Goal: Task Accomplishment & Management: Complete application form

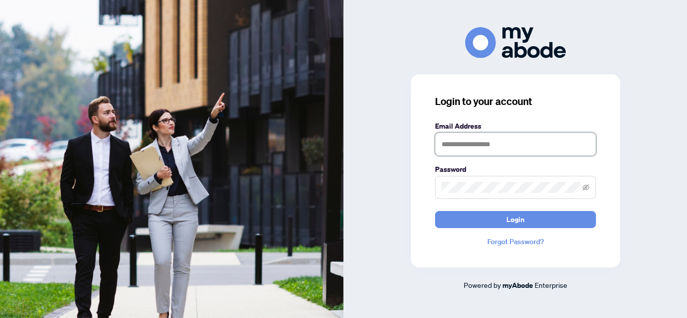
click at [477, 141] on input "text" at bounding box center [515, 144] width 161 height 23
type input "**********"
click at [495, 195] on span at bounding box center [515, 187] width 161 height 23
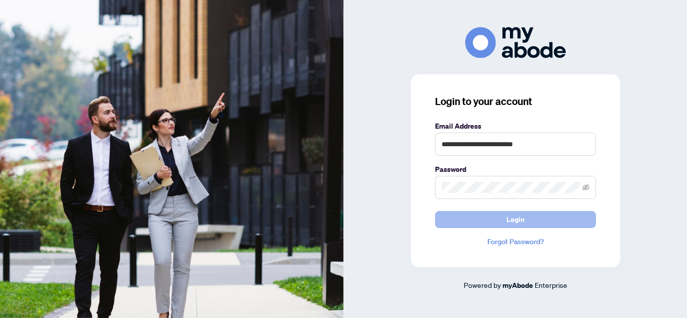
click at [506, 220] on span "Login" at bounding box center [515, 220] width 18 height 16
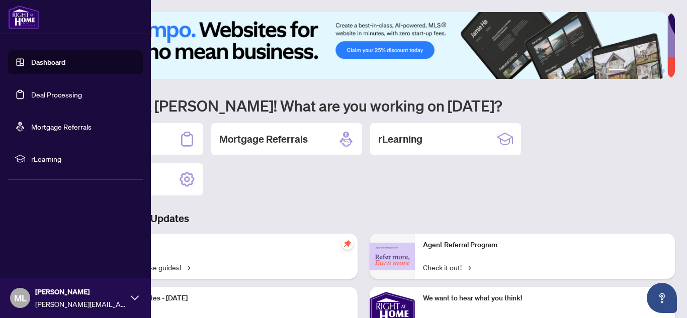
click at [40, 99] on link "Deal Processing" at bounding box center [56, 94] width 51 height 9
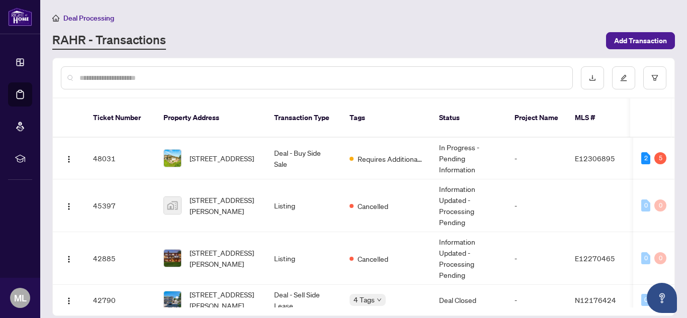
click at [621, 31] on div "Deal Processing [PERSON_NAME] - Transactions Add Transaction" at bounding box center [363, 31] width 622 height 38
click at [627, 40] on span "Add Transaction" at bounding box center [640, 41] width 53 height 16
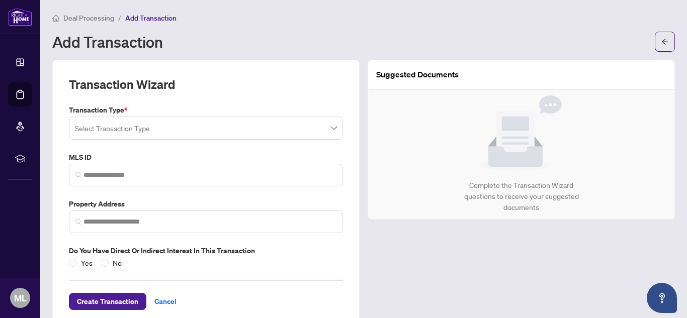
click at [231, 123] on input "search" at bounding box center [201, 130] width 253 height 22
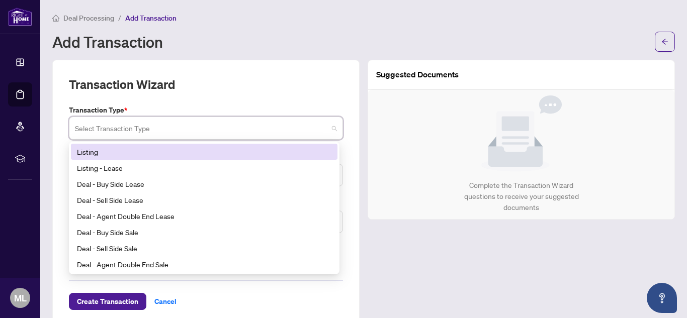
click at [178, 154] on div "Listing" at bounding box center [204, 151] width 254 height 11
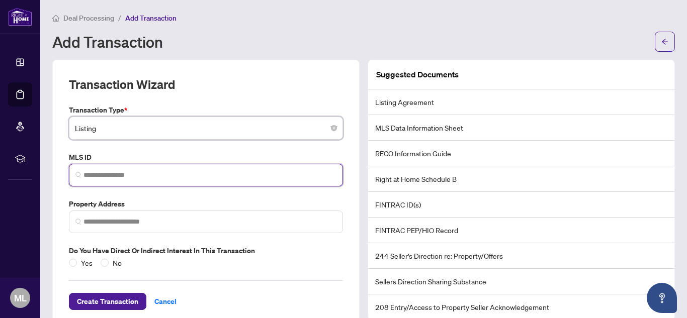
click at [113, 175] on input "search" at bounding box center [209, 175] width 253 height 11
click at [113, 178] on input "search" at bounding box center [209, 175] width 253 height 11
paste input "*********"
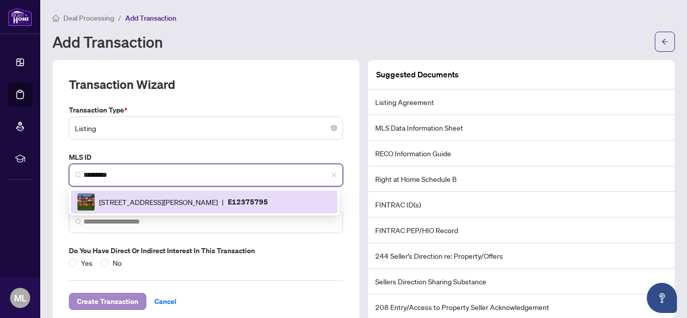
type input "*********"
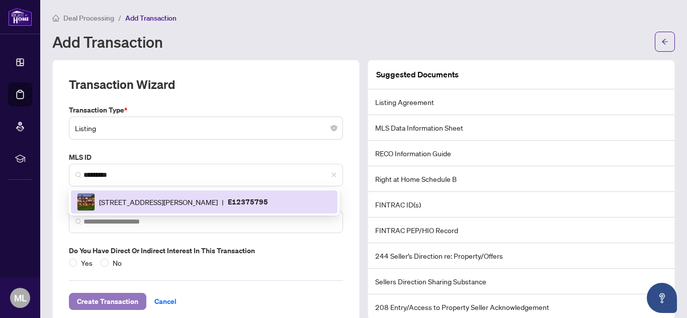
click at [120, 303] on span "Create Transaction" at bounding box center [107, 302] width 61 height 16
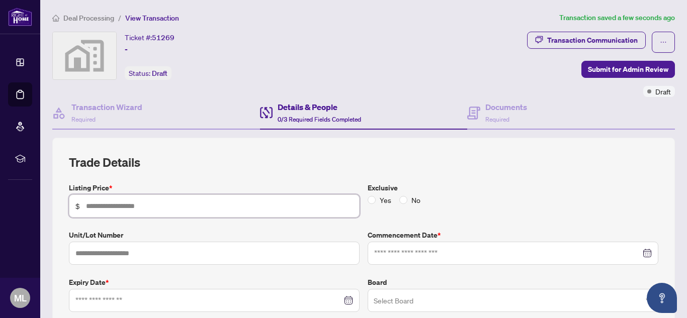
click at [185, 210] on input "text" at bounding box center [219, 206] width 267 height 11
type input "*********"
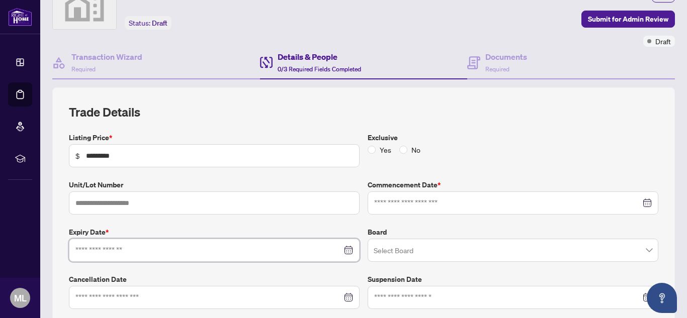
click at [145, 252] on input at bounding box center [208, 250] width 266 height 11
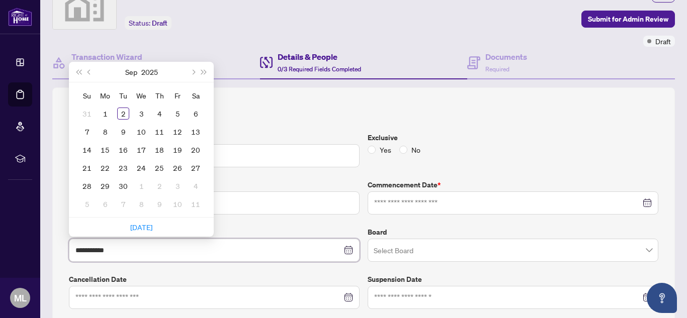
type input "**********"
click at [193, 69] on button "Next month (PageDown)" at bounding box center [192, 72] width 11 height 20
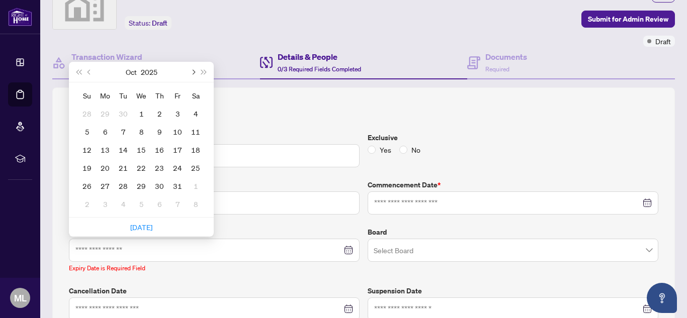
click at [193, 69] on button "Next month (PageDown)" at bounding box center [192, 72] width 11 height 20
type input "**********"
click at [138, 185] on div "31" at bounding box center [141, 186] width 12 height 12
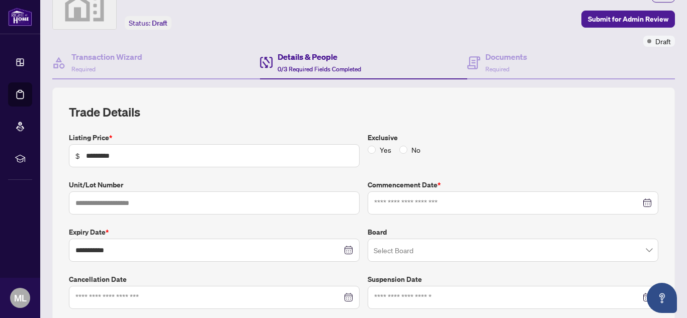
click at [365, 117] on h2 "Trade Details" at bounding box center [363, 112] width 589 height 16
click at [390, 201] on input at bounding box center [507, 203] width 266 height 11
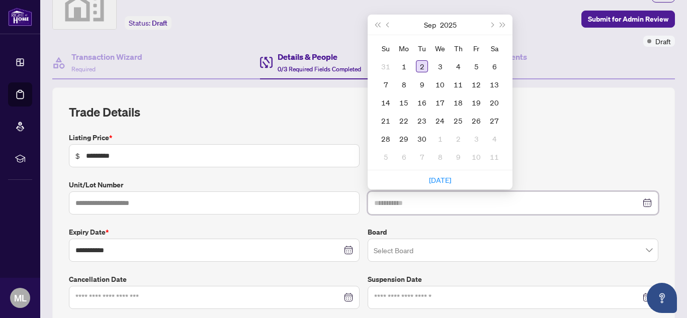
type input "**********"
click at [419, 61] on div "2" at bounding box center [422, 66] width 12 height 12
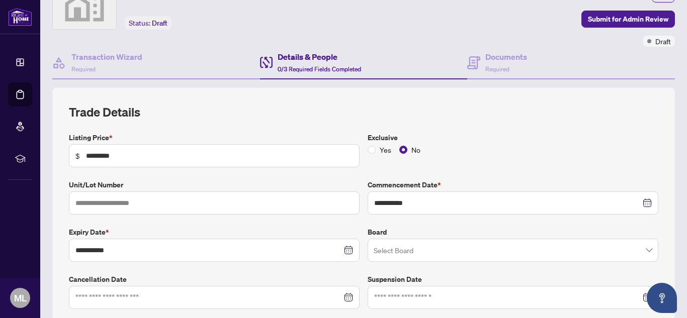
click at [403, 252] on input "search" at bounding box center [507, 252] width 269 height 22
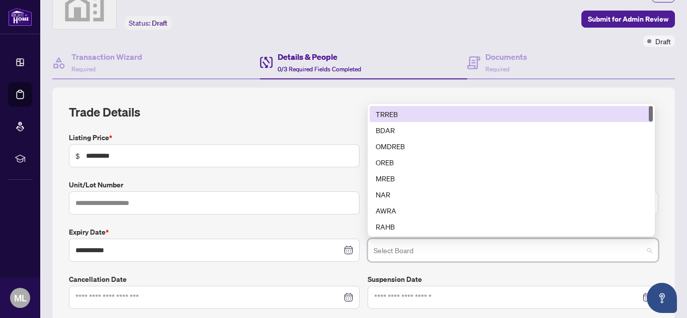
click at [402, 116] on div "TRREB" at bounding box center [511, 114] width 271 height 11
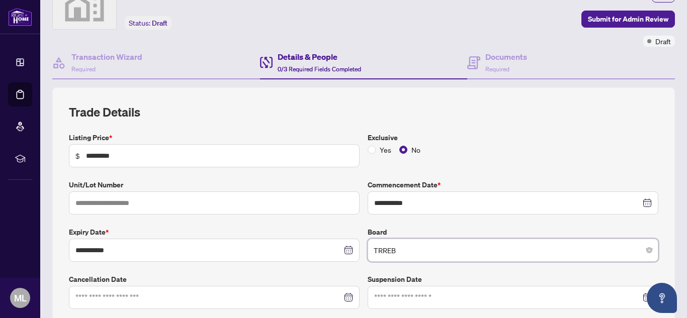
click at [339, 100] on div "**********" at bounding box center [363, 206] width 622 height 238
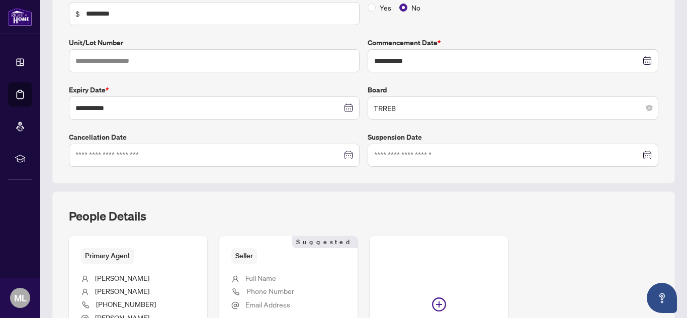
scroll to position [302, 0]
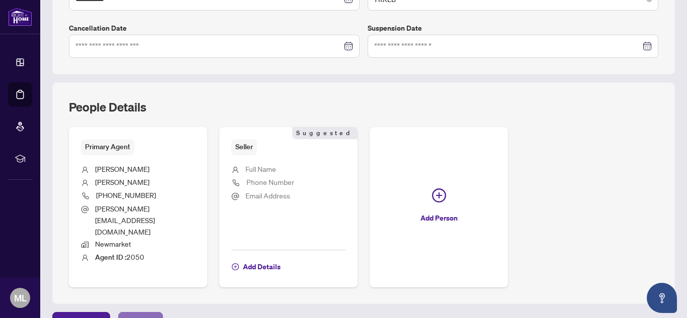
click at [139, 313] on span "Next Tab" at bounding box center [140, 321] width 29 height 16
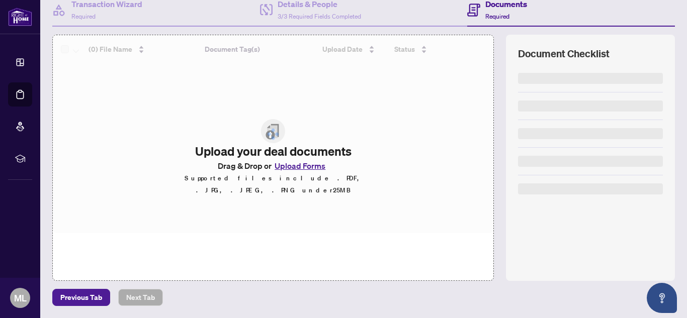
scroll to position [103, 0]
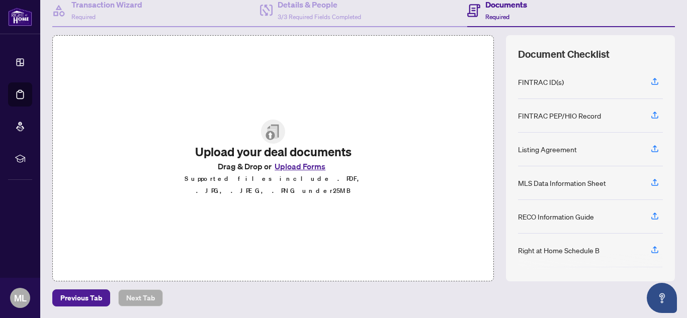
click at [284, 167] on button "Upload Forms" at bounding box center [299, 166] width 57 height 13
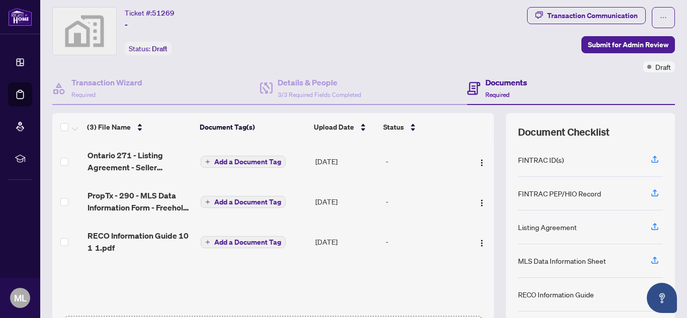
scroll to position [0, 0]
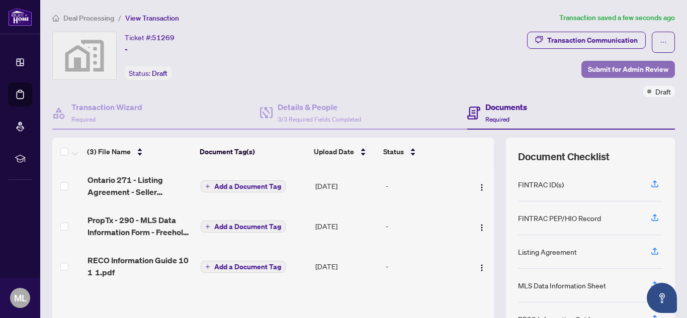
click at [615, 64] on span "Submit for Admin Review" at bounding box center [628, 69] width 80 height 16
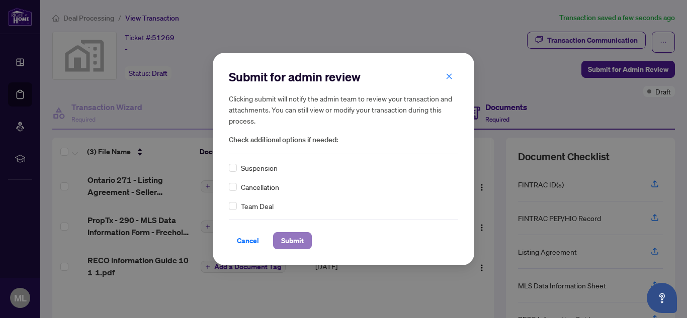
click at [299, 235] on span "Submit" at bounding box center [292, 241] width 23 height 16
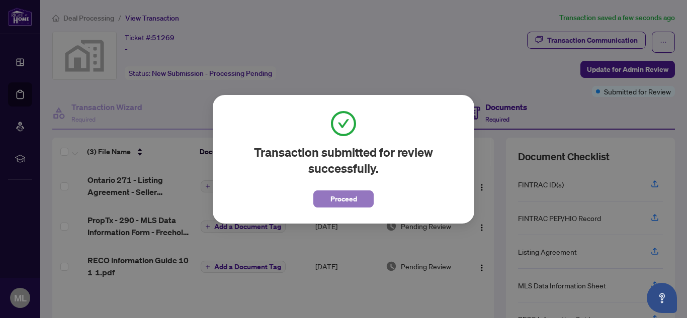
click at [334, 200] on span "Proceed" at bounding box center [343, 199] width 27 height 16
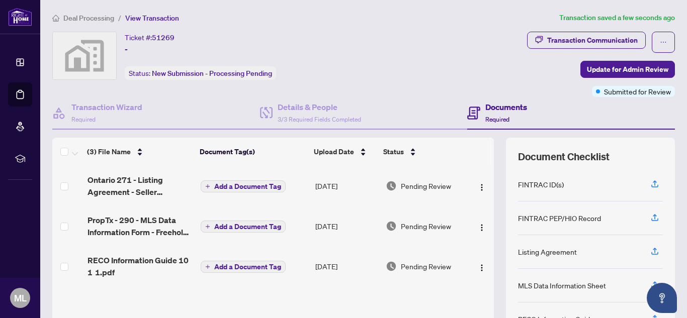
click at [344, 7] on main "Deal Processing / View Transaction Transaction saved a few seconds ago Ticket #…" at bounding box center [363, 159] width 646 height 318
click at [462, 44] on div "Transaction Communication Update for Admin Review Submitted for Review" at bounding box center [539, 64] width 271 height 65
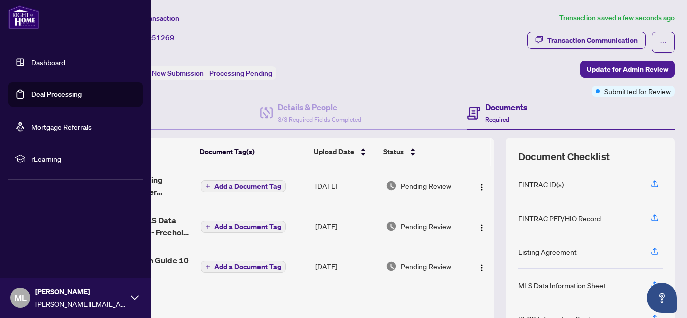
click at [82, 90] on link "Deal Processing" at bounding box center [56, 94] width 51 height 9
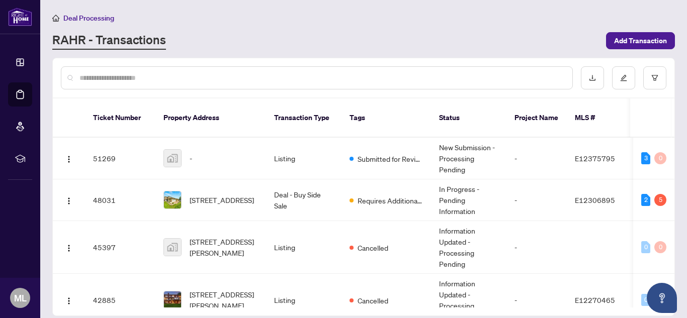
click at [306, 52] on main "Deal Processing [PERSON_NAME] - Transactions Add Transaction Ticket Number Prop…" at bounding box center [363, 159] width 646 height 318
click at [292, 31] on div "Deal Processing [PERSON_NAME] - Transactions Add Transaction" at bounding box center [363, 31] width 622 height 38
